Goal: Find specific page/section: Find specific page/section

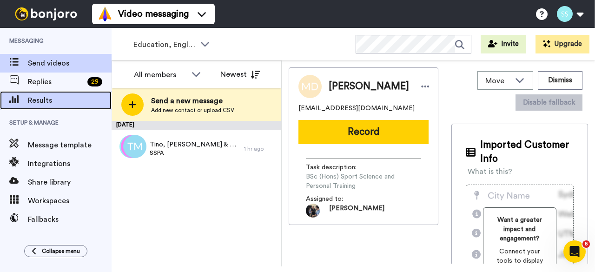
click at [52, 103] on span "Results" at bounding box center [70, 100] width 84 height 11
